Goal: Information Seeking & Learning: Check status

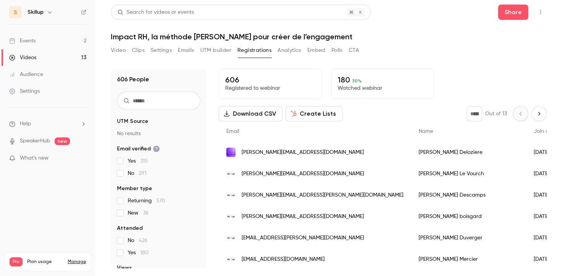
scroll to position [49, 0]
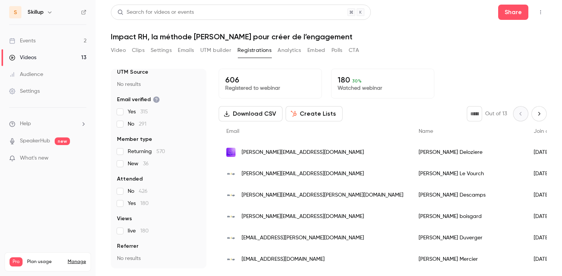
click at [57, 40] on link "Events 2" at bounding box center [47, 40] width 95 height 17
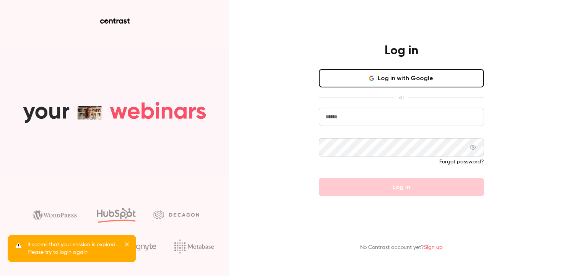
click at [392, 116] on input "email" at bounding box center [401, 117] width 165 height 18
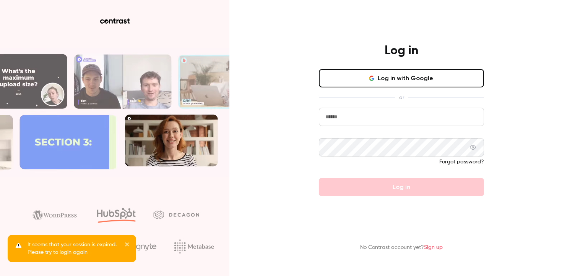
type input "**********"
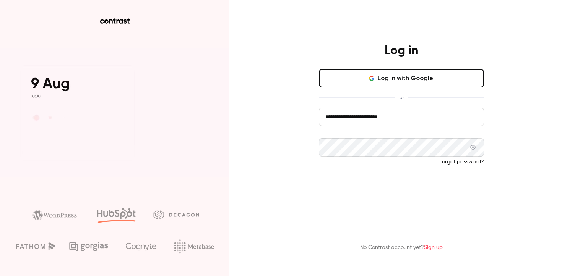
click at [382, 186] on button "Log in" at bounding box center [401, 187] width 165 height 18
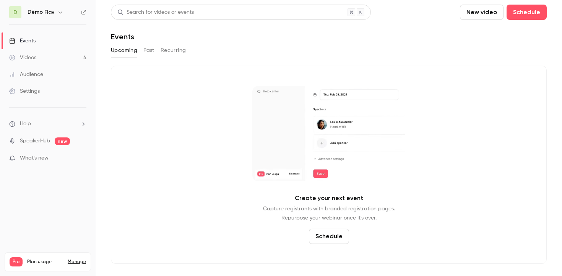
click at [71, 42] on link "Events" at bounding box center [47, 40] width 95 height 17
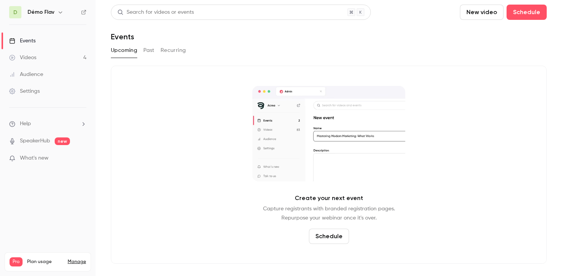
click at [142, 50] on div "Upcoming Past Recurring" at bounding box center [328, 50] width 435 height 12
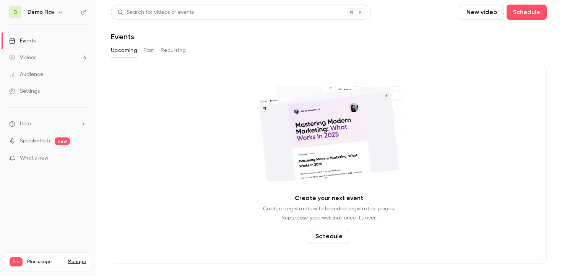
click at [146, 52] on button "Past" at bounding box center [148, 50] width 11 height 12
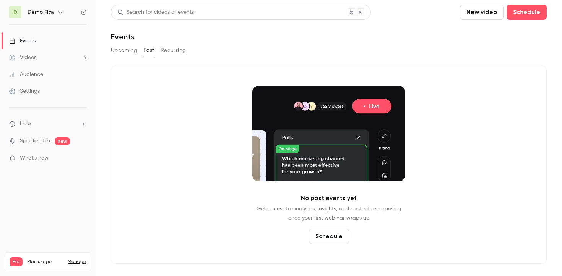
click at [128, 52] on button "Upcoming" at bounding box center [124, 50] width 26 height 12
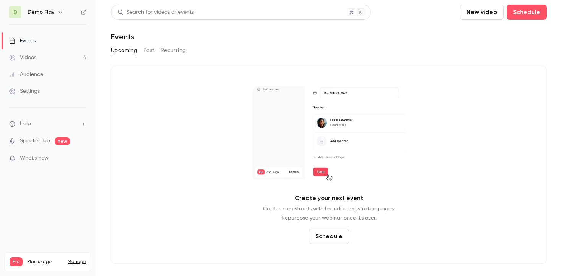
click at [60, 12] on icon "button" at bounding box center [60, 12] width 6 height 6
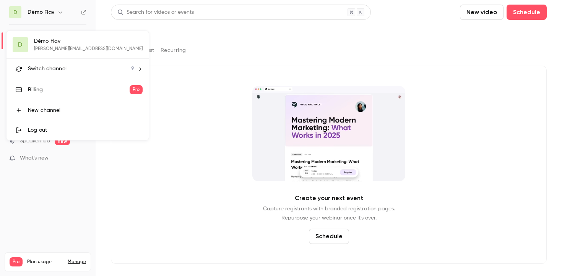
click at [60, 72] on span "Switch channel" at bounding box center [47, 69] width 39 height 8
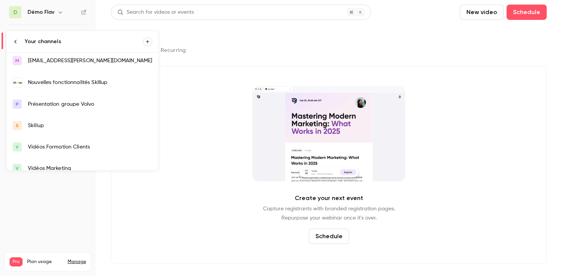
scroll to position [48, 0]
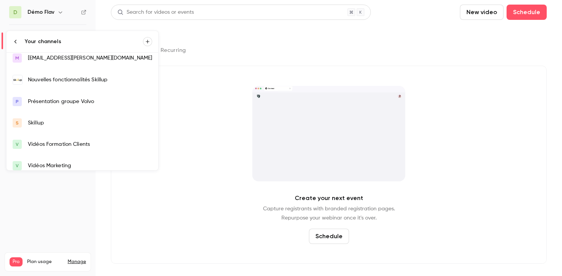
click at [43, 117] on link "S Skillup" at bounding box center [82, 122] width 152 height 21
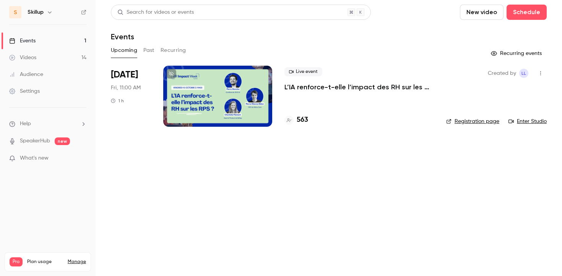
click at [320, 87] on p "L’IA renforce-t-elle l’impact des RH sur les RPS ?" at bounding box center [358, 87] width 149 height 9
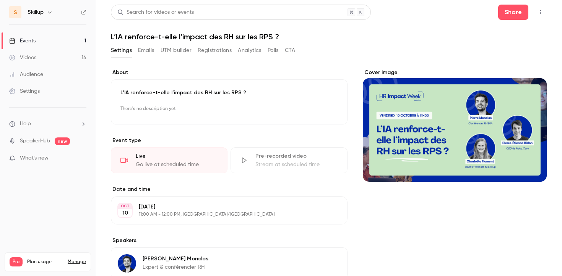
click at [536, 7] on button "button" at bounding box center [540, 12] width 12 height 12
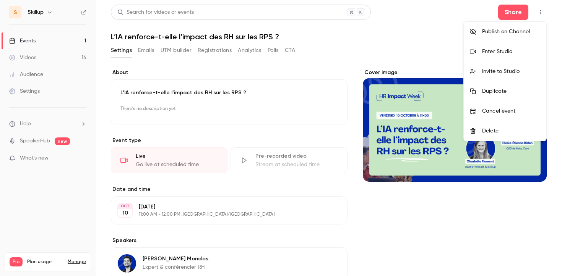
click at [512, 51] on div "Enter Studio" at bounding box center [511, 52] width 58 height 8
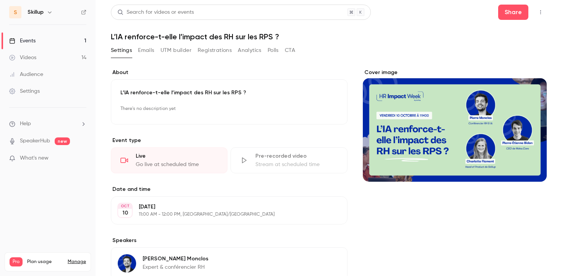
click at [64, 40] on link "Events 1" at bounding box center [47, 40] width 95 height 17
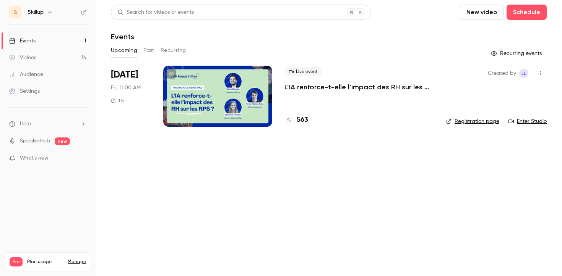
click at [146, 52] on button "Past" at bounding box center [148, 50] width 11 height 12
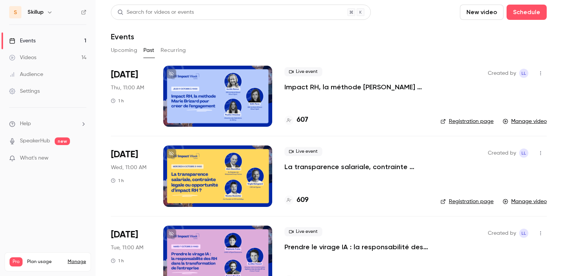
click at [323, 170] on p "La transparence salariale, contrainte légale ou opportunité d’impact RH ?" at bounding box center [356, 166] width 144 height 9
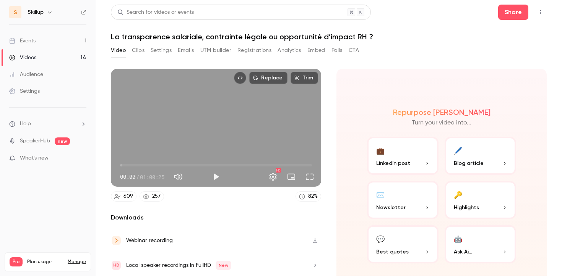
click at [244, 51] on button "Registrations" at bounding box center [254, 50] width 34 height 12
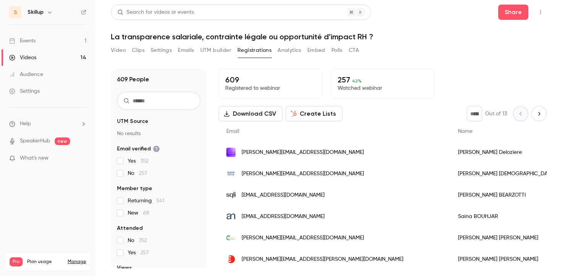
click at [465, 87] on div "609 Registered to webinar 257 42 % Watched webinar" at bounding box center [382, 84] width 328 height 30
click at [61, 123] on li "Help" at bounding box center [47, 124] width 77 height 8
click at [128, 118] on link "Talk to [GEOGRAPHIC_DATA]" at bounding box center [141, 115] width 84 height 20
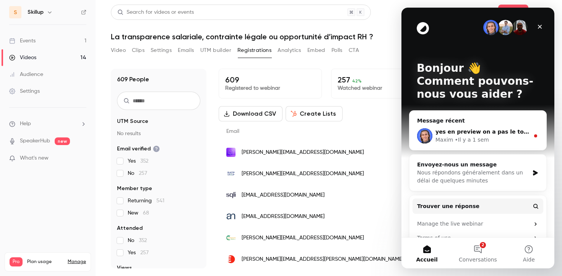
click at [500, 122] on div "yes en preview on a pas le token donc c’est normal ! Maxim • Il y a 1 sem" at bounding box center [477, 136] width 137 height 28
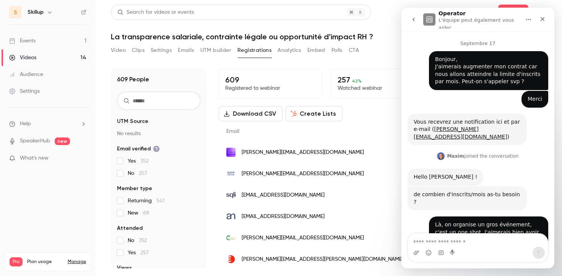
scroll to position [19, 0]
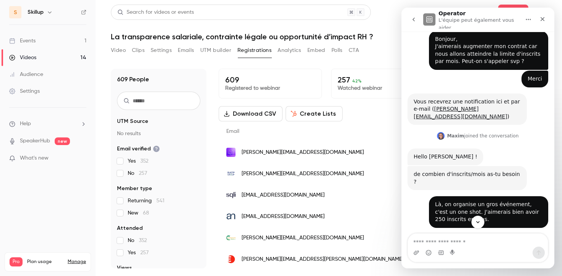
click at [449, 236] on textarea "Envoyer un message..." at bounding box center [478, 240] width 140 height 13
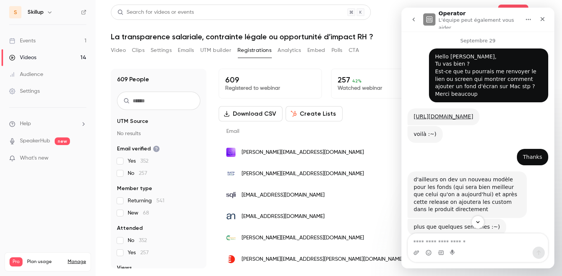
scroll to position [2158, 0]
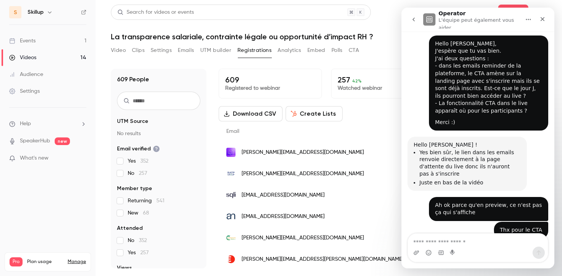
click at [427, 240] on textarea "Envoyer un message..." at bounding box center [478, 240] width 140 height 13
